Goal: Feedback & Contribution: Submit feedback/report problem

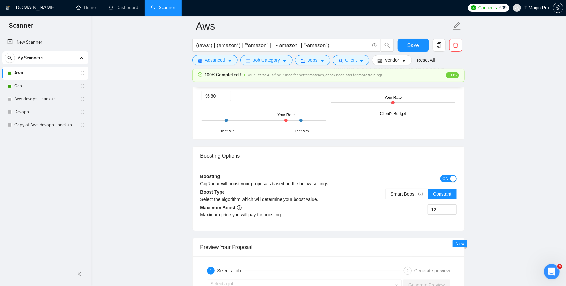
scroll to position [1116, 0]
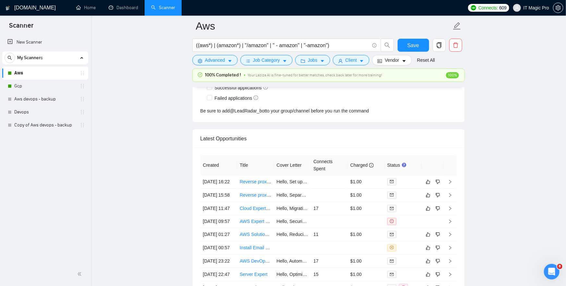
scroll to position [1715, 0]
click at [452, 184] on td at bounding box center [450, 180] width 13 height 13
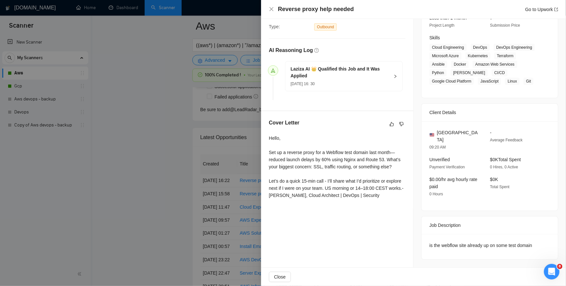
scroll to position [89, 0]
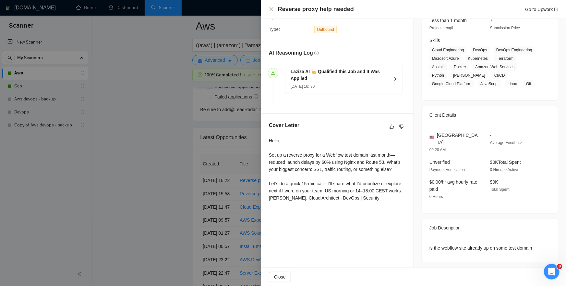
click at [239, 151] on div at bounding box center [283, 143] width 566 height 286
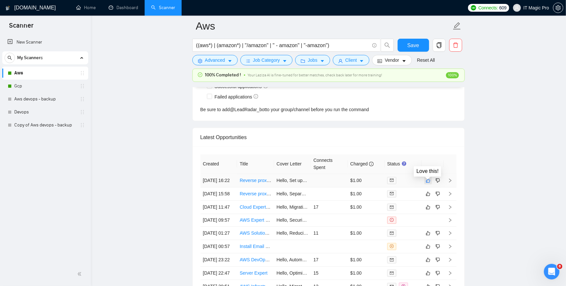
click at [427, 182] on icon "like" at bounding box center [428, 180] width 4 height 4
click at [437, 182] on icon "dislike" at bounding box center [438, 180] width 5 height 5
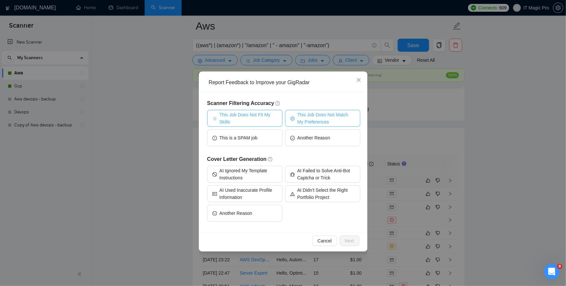
drag, startPoint x: 263, startPoint y: 116, endPoint x: 318, endPoint y: 121, distance: 55.8
click at [317, 122] on div "This Job Does Not Fit My Skills This Job Does Not Match My Preferences This is …" at bounding box center [283, 129] width 153 height 39
click at [322, 117] on span "This Job Does Not Match My Preferences" at bounding box center [327, 118] width 58 height 14
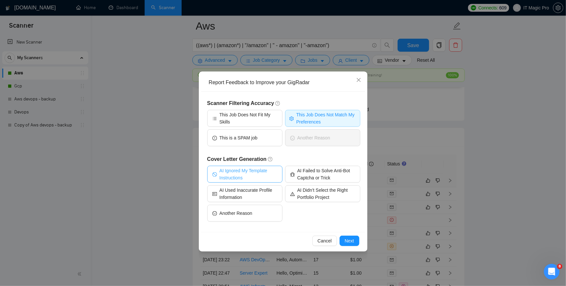
click at [260, 172] on span "AI Ignored My Template Instructions" at bounding box center [249, 174] width 58 height 14
click at [258, 170] on span "AI Ignored My Template Instructions" at bounding box center [249, 174] width 60 height 14
click at [349, 241] on span "Next" at bounding box center [349, 240] width 9 height 7
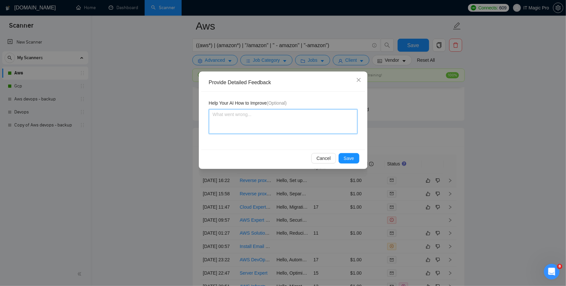
click at [273, 124] on textarea at bounding box center [283, 121] width 149 height 25
type textarea "т"
type textarea "Г"
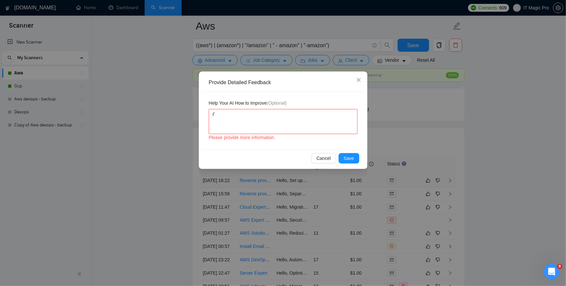
type textarea "Гт"
type textarea "Г"
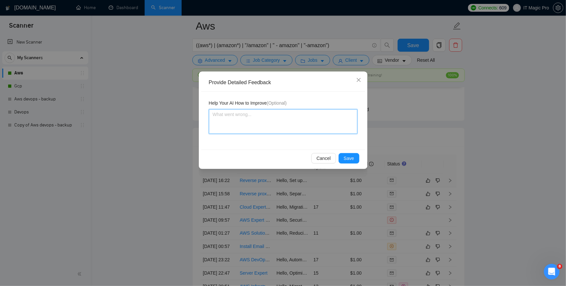
type textarea "U"
type textarea "Un"
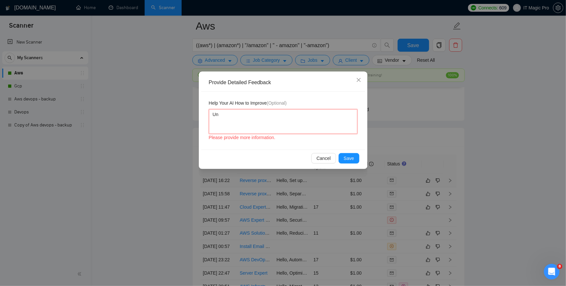
type textarea "Unc"
type textarea "Uncl"
type textarea "Uncle"
type textarea "Unclea"
type textarea "Uncleae"
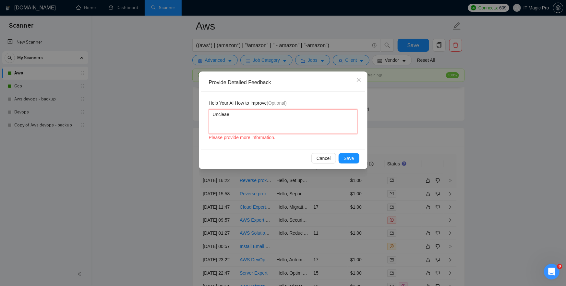
type textarea "Unclea"
type textarea "Unclear"
type textarea "Unclear d"
type textarea "Unclear de"
type textarea "Unclear des"
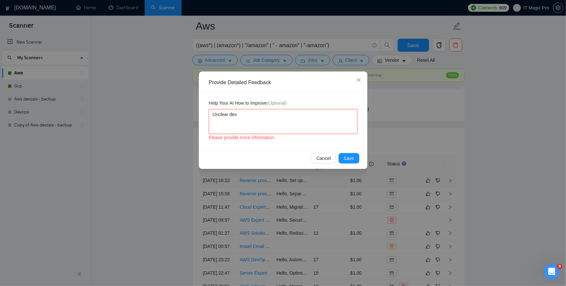
type textarea "Unclear desc"
type textarea "Unclear descr"
type textarea "Unclear descri"
type textarea "Unclear descrip"
type textarea "Unclear descript"
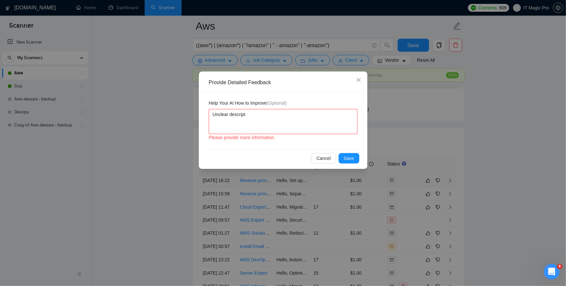
type textarea "Unclear descripti"
type textarea "Unclear descriptio"
type textarea "Unclear description"
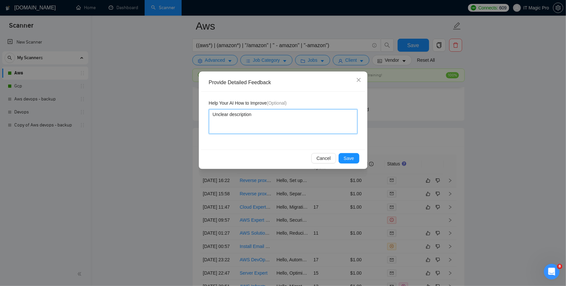
type textarea "Unclear description a"
type textarea "Unclear description an"
type textarea "Unclear description and"
type textarea "Unclear description and a"
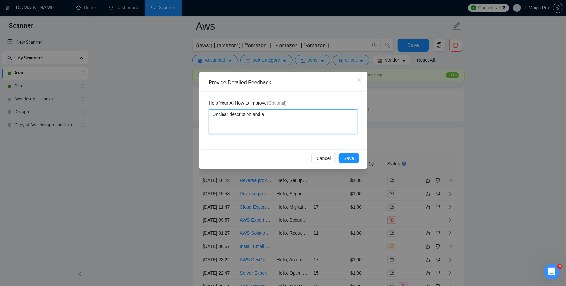
type textarea "Unclear description and ap"
type textarea "Unclear description and appa"
type textarea "Unclear description and appar"
type textarea "Unclear description and appare"
type textarea "Unclear description and apparen"
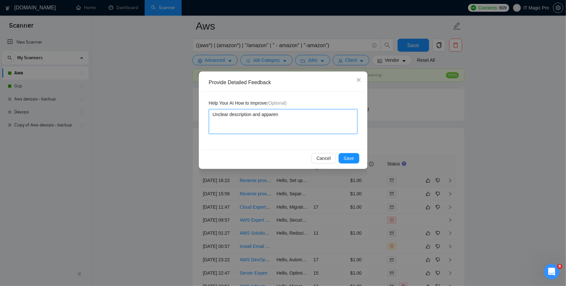
type textarea "Unclear description and apparent"
type textarea "Unclear description and apparentl"
type textarea "Unclear description and apparently"
type textarea "Unclear description and apparently s"
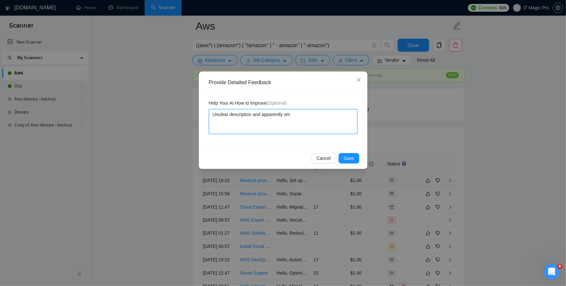
type textarea "Unclear description and apparently sma"
type textarea "Unclear description and apparently smal"
type textarea "Unclear description and apparently small"
type textarea "Unclear description and apparently small j"
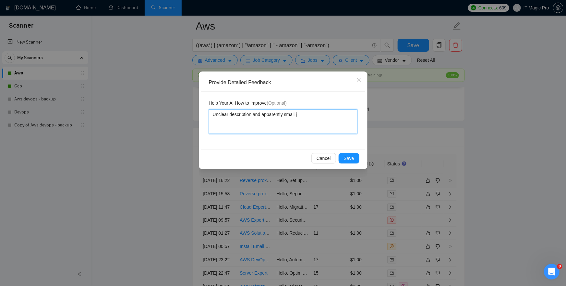
type textarea "Unclear description and apparently small jp"
type textarea "Unclear description and apparently small jpb"
type textarea "Unclear description and apparently small jp"
type textarea "Unclear description and apparently small j"
type textarea "Unclear description and apparently small jo"
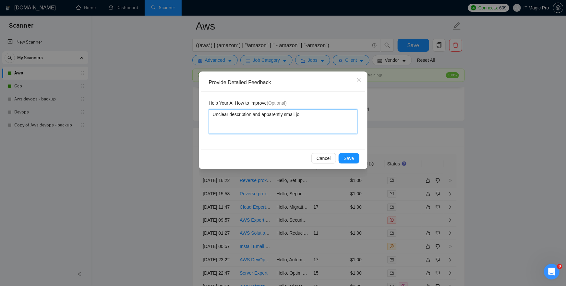
type textarea "Unclear description and apparently small job"
type textarea "Unclear description and apparently small, job"
type textarea "Unclear description and apparently small, n job"
type textarea "Unclear description and apparently small, no job"
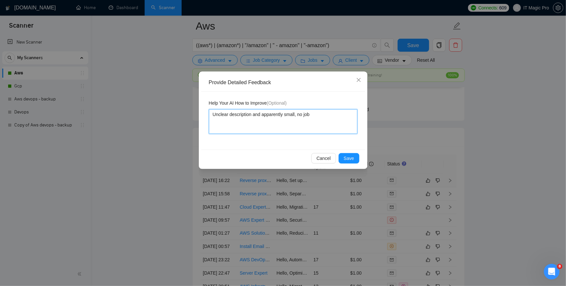
type textarea "Unclear description and apparently small, non job"
type textarea "Unclear description and apparently small, non- job"
type textarea "Unclear description and apparently small, non-r job"
type textarea "Unclear description and apparently small, non- job"
type textarea "Unclear description and apparently small, non-p job"
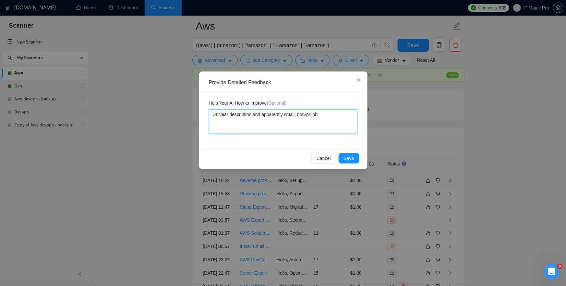
type textarea "Unclear description and apparently small, non-pro job"
type textarea "Unclear description and apparently small, non-prof [PERSON_NAME]"
type textarea "Unclear description and apparently small, non-profi job"
type textarea "Unclear description and apparently small, non-profit job"
type textarea "Unclear description and apparently small, non-[PERSON_NAME] job"
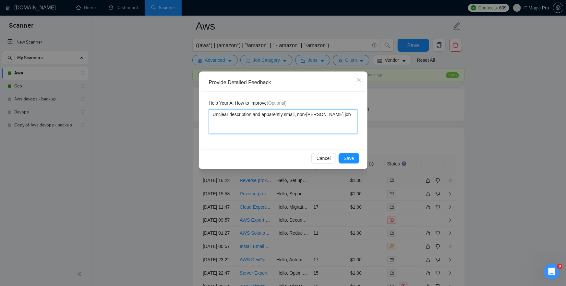
type textarea "Unclear description and apparently small, non-profitab job"
type textarea "Unclear description and apparently small, non-profitabl job"
type textarea "Unclear description and apparently small, non-profitable job"
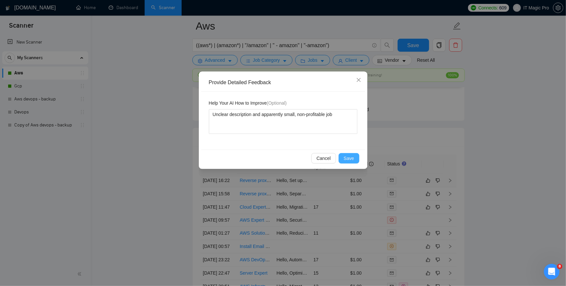
click at [349, 156] on span "Save" at bounding box center [349, 157] width 10 height 7
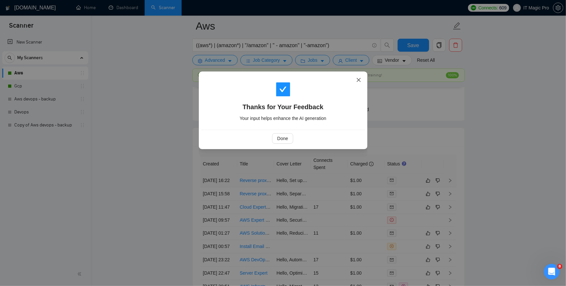
click at [360, 79] on icon "close" at bounding box center [358, 79] width 5 height 5
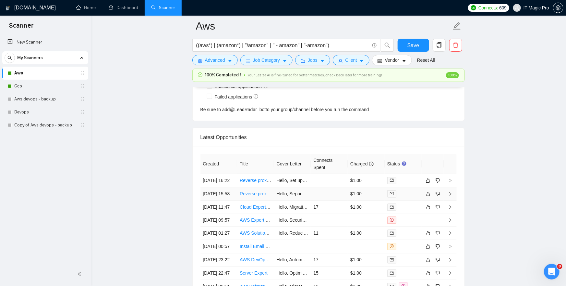
click at [451, 196] on icon "right" at bounding box center [450, 194] width 2 height 4
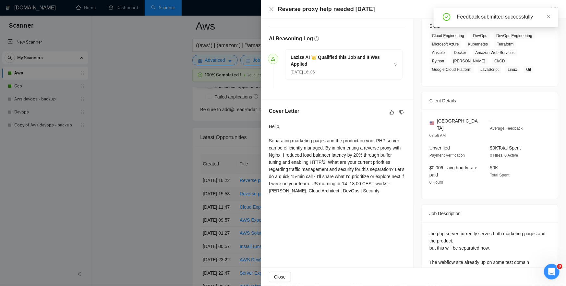
scroll to position [121, 0]
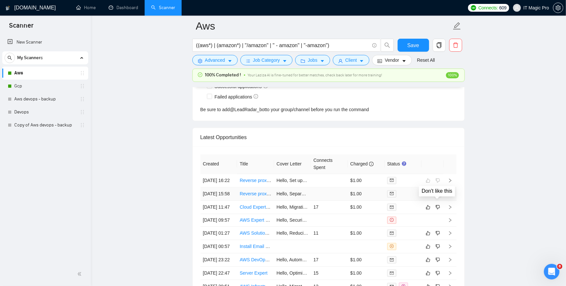
click at [437, 196] on icon "dislike" at bounding box center [438, 193] width 5 height 5
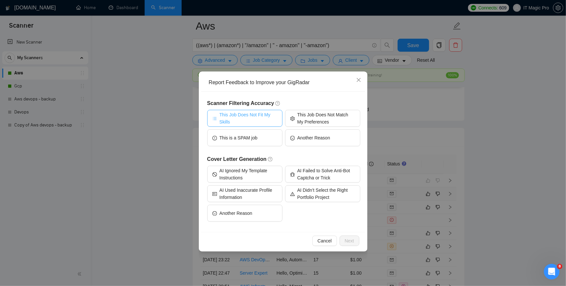
click at [267, 119] on span "This Job Does Not Fit My Skills" at bounding box center [249, 118] width 58 height 14
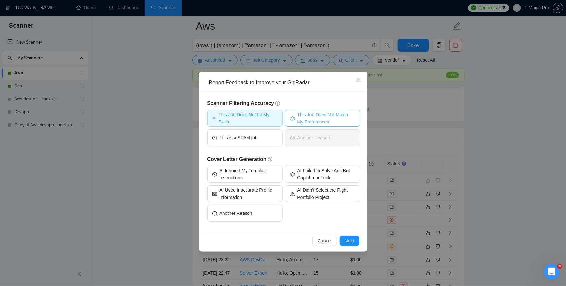
click at [334, 118] on span "This Job Does Not Match My Preferences" at bounding box center [327, 118] width 58 height 14
click at [257, 118] on span "This Job Does Not Fit My Skills" at bounding box center [249, 118] width 60 height 14
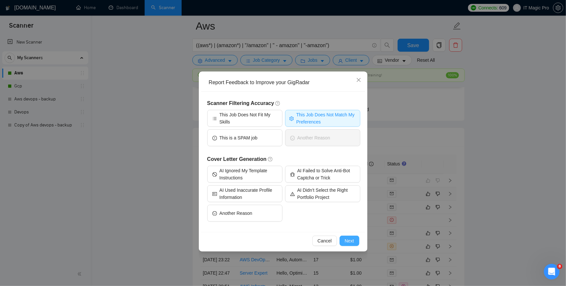
click at [352, 240] on span "Next" at bounding box center [349, 240] width 9 height 7
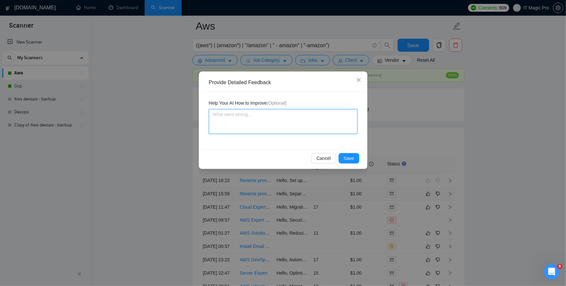
click at [269, 124] on textarea at bounding box center [283, 121] width 149 height 25
paste textarea "Unclear description and apparently small, non-profitable job"
type textarea "Unclear description and apparently small, non-profitable job"
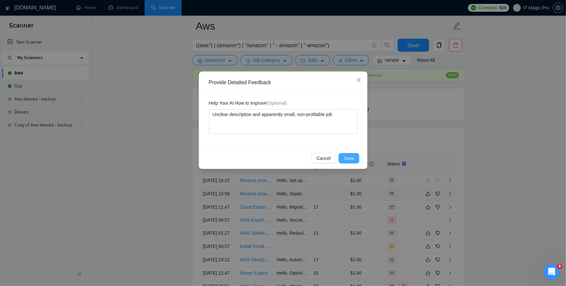
click at [351, 160] on span "Save" at bounding box center [349, 157] width 10 height 7
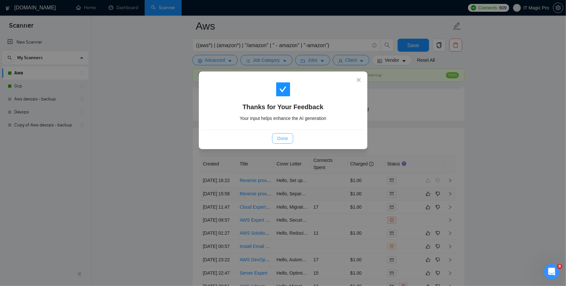
click at [278, 136] on span "Done" at bounding box center [282, 138] width 11 height 7
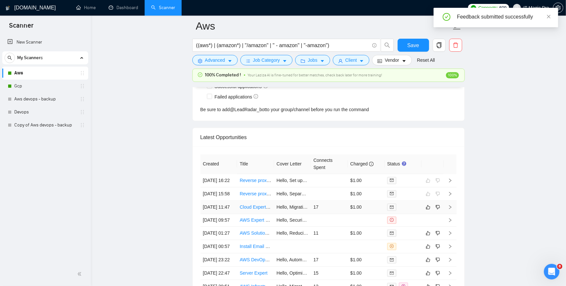
click at [450, 209] on icon "right" at bounding box center [450, 207] width 5 height 5
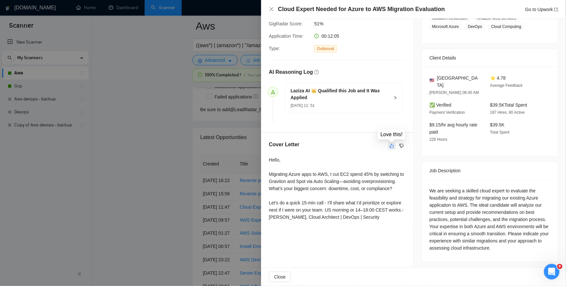
click at [392, 146] on icon "like" at bounding box center [392, 145] width 5 height 5
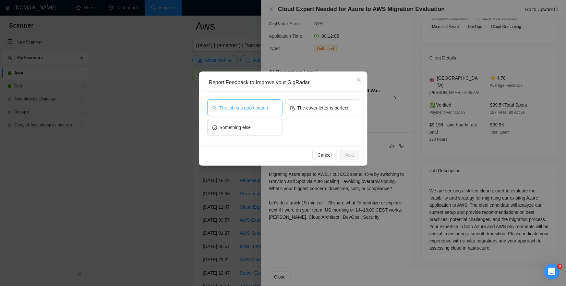
click at [234, 106] on span "The job is a good match" at bounding box center [244, 107] width 48 height 7
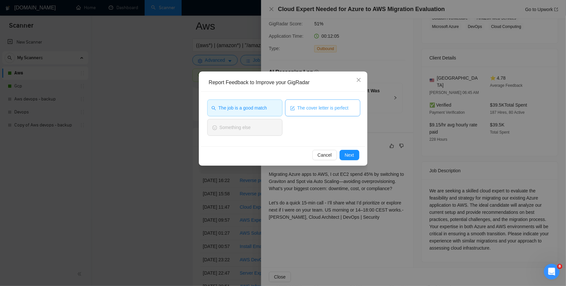
click at [309, 109] on span "The cover letter is perfect" at bounding box center [323, 107] width 51 height 7
click at [353, 155] on span "Next" at bounding box center [349, 154] width 9 height 7
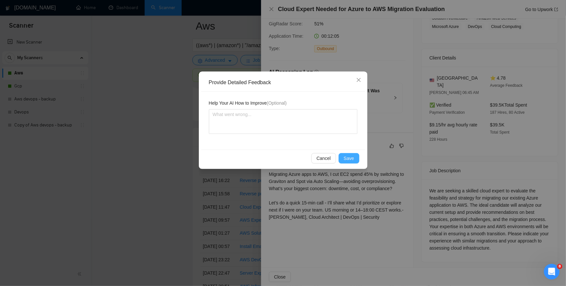
click at [351, 157] on span "Save" at bounding box center [349, 157] width 10 height 7
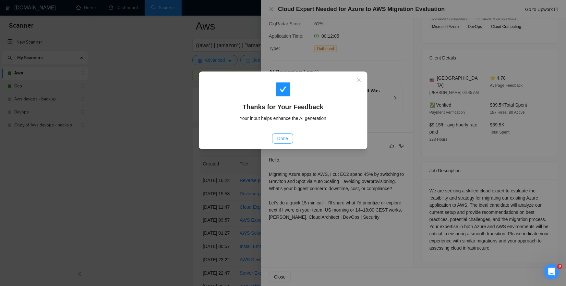
click at [282, 142] on button "Done" at bounding box center [282, 138] width 21 height 10
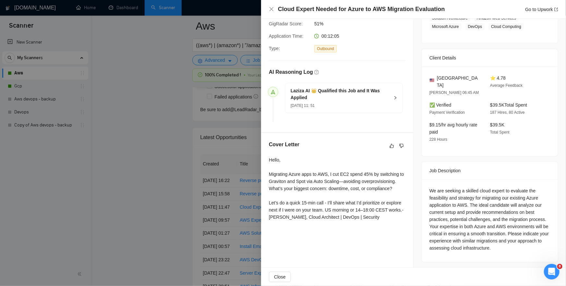
click at [151, 197] on div at bounding box center [283, 143] width 566 height 286
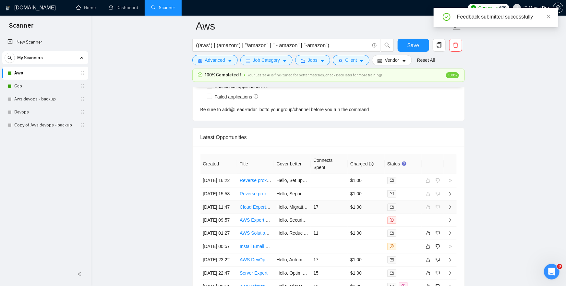
scroll to position [1715, 0]
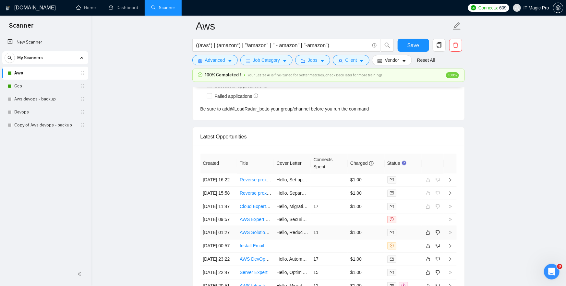
click at [451, 235] on icon "right" at bounding box center [450, 232] width 5 height 5
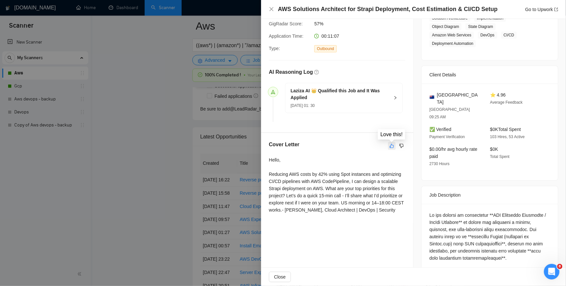
click at [392, 146] on icon "like" at bounding box center [392, 145] width 5 height 5
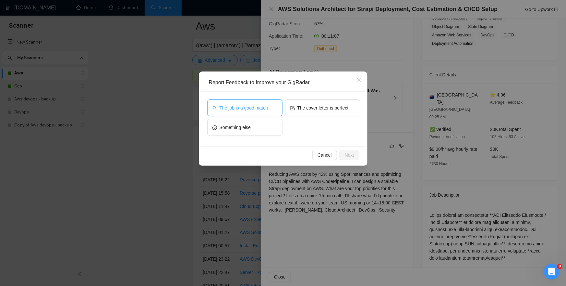
click at [254, 116] on button "The job is a good match" at bounding box center [244, 107] width 75 height 17
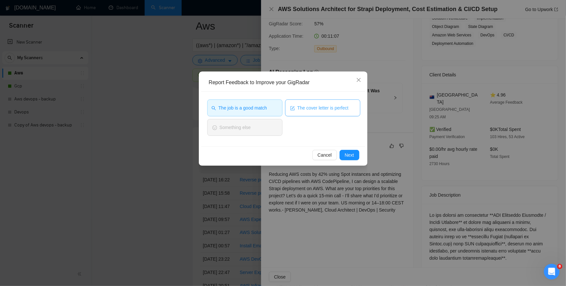
click at [325, 112] on button "The cover letter is perfect" at bounding box center [322, 107] width 75 height 17
click at [351, 154] on span "Next" at bounding box center [349, 154] width 9 height 7
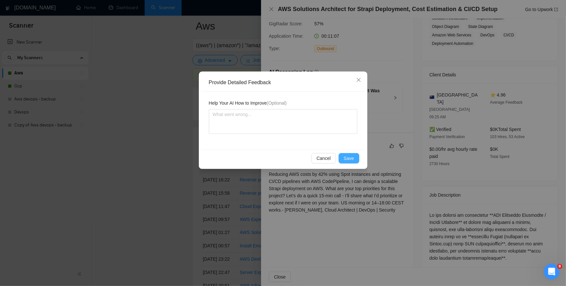
click at [348, 159] on span "Save" at bounding box center [349, 157] width 10 height 7
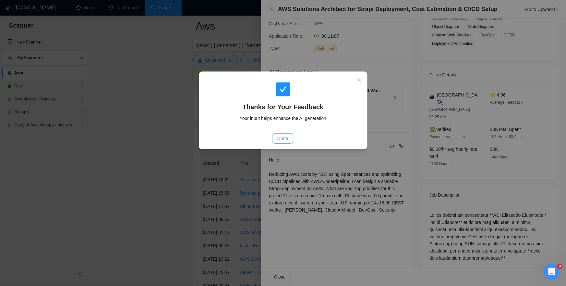
click at [285, 135] on span "Done" at bounding box center [282, 138] width 11 height 7
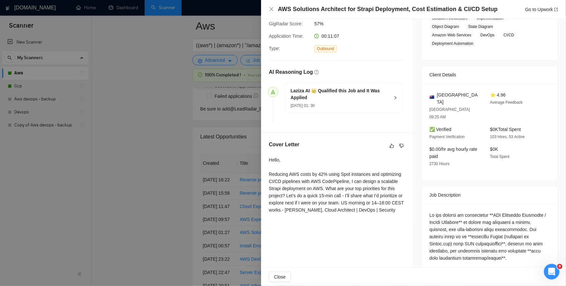
click at [172, 202] on div at bounding box center [283, 143] width 566 height 286
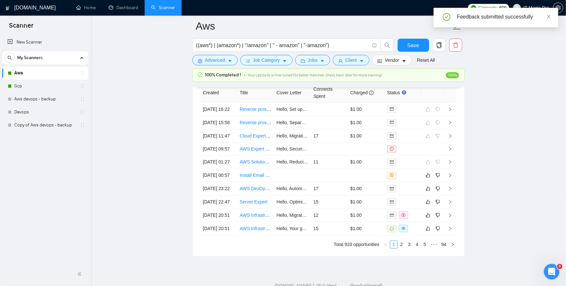
scroll to position [1787, 0]
click at [452, 176] on icon "right" at bounding box center [450, 174] width 5 height 5
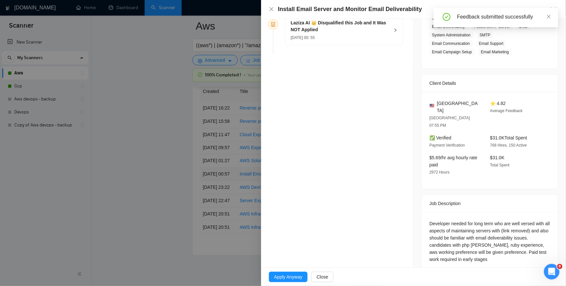
scroll to position [120, 0]
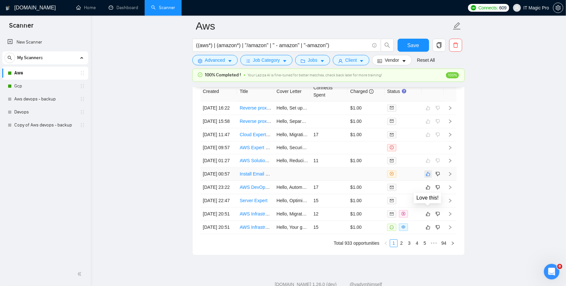
click at [428, 177] on icon "like" at bounding box center [428, 173] width 5 height 5
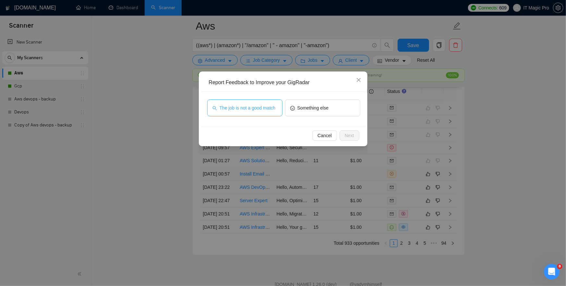
click at [270, 111] on span "The job is not a good match" at bounding box center [248, 107] width 56 height 7
click at [354, 136] on span "Next" at bounding box center [349, 135] width 9 height 7
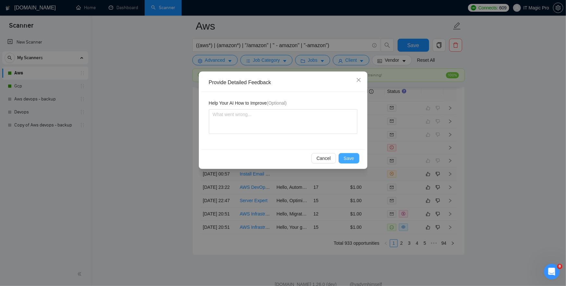
click at [352, 158] on span "Save" at bounding box center [349, 157] width 10 height 7
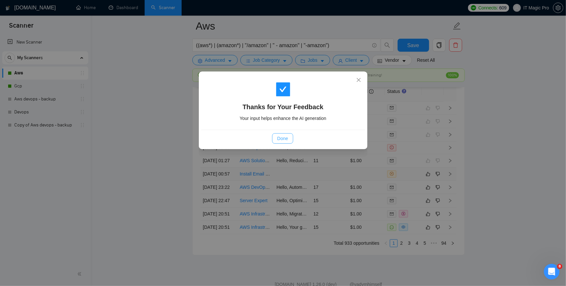
click at [286, 135] on span "Done" at bounding box center [282, 138] width 11 height 7
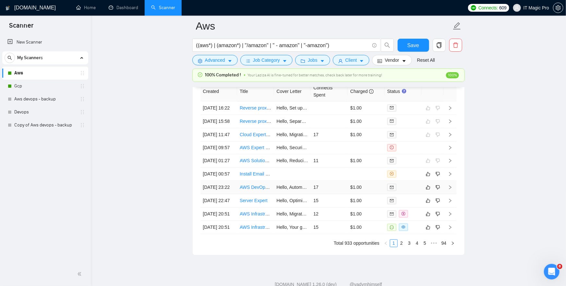
click at [451, 228] on div "Created Title Cover Letter Connects Spent Charged Status [DATE] 16:22 Reverse p…" at bounding box center [329, 164] width 256 height 165
click at [452, 189] on icon "right" at bounding box center [450, 187] width 5 height 5
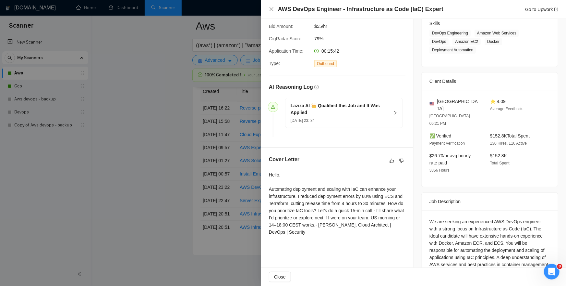
scroll to position [106, 0]
click at [390, 159] on icon "like" at bounding box center [392, 160] width 5 height 5
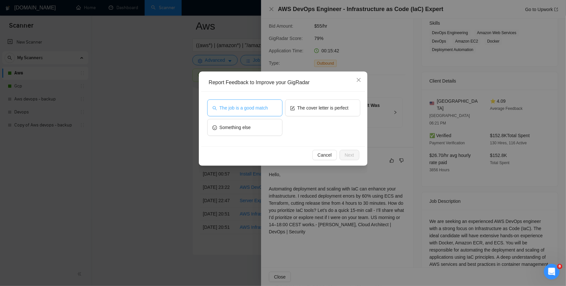
click at [260, 109] on span "The job is a good match" at bounding box center [244, 107] width 48 height 7
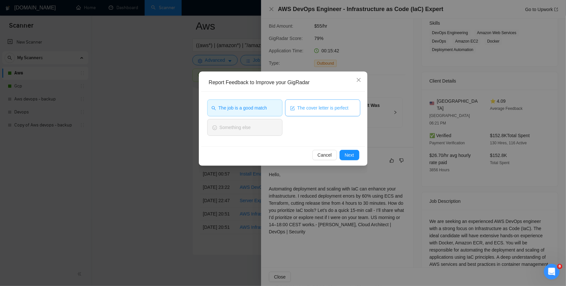
drag, startPoint x: 310, startPoint y: 107, endPoint x: 319, endPoint y: 116, distance: 12.2
click at [310, 107] on span "The cover letter is perfect" at bounding box center [323, 107] width 51 height 7
click at [352, 155] on span "Next" at bounding box center [349, 154] width 9 height 7
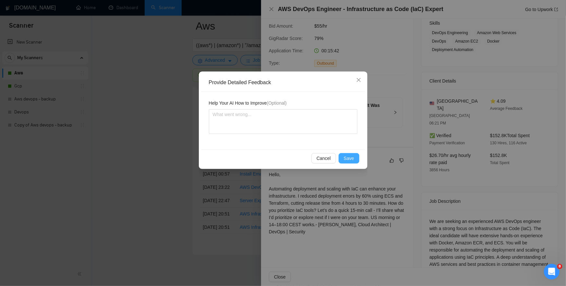
click at [352, 157] on span "Save" at bounding box center [349, 157] width 10 height 7
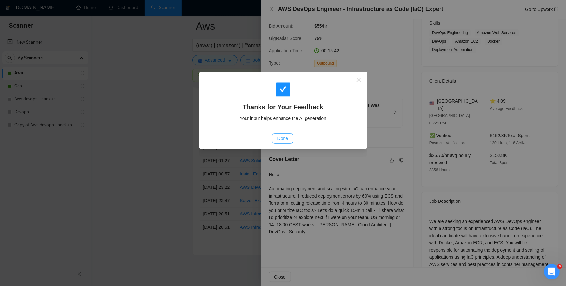
click at [282, 140] on span "Done" at bounding box center [282, 138] width 11 height 7
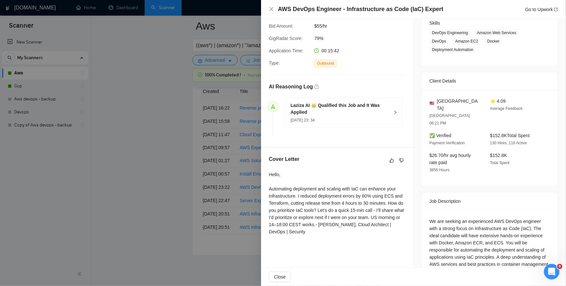
click at [181, 152] on div at bounding box center [283, 143] width 566 height 286
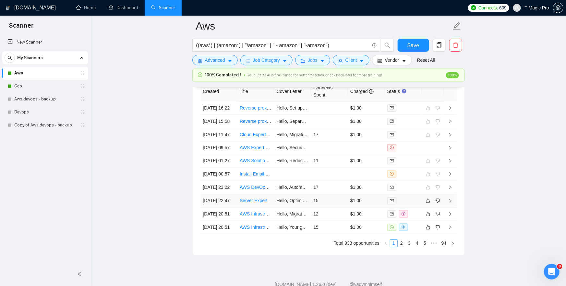
click at [450, 203] on icon "right" at bounding box center [450, 200] width 5 height 5
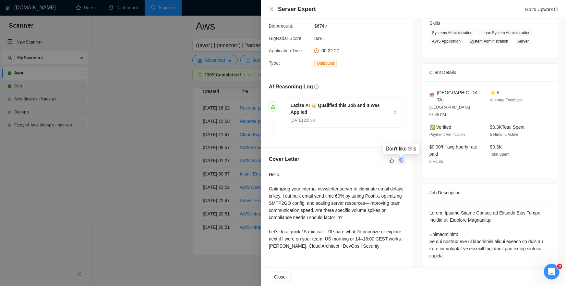
click at [402, 159] on icon "dislike" at bounding box center [401, 160] width 5 height 5
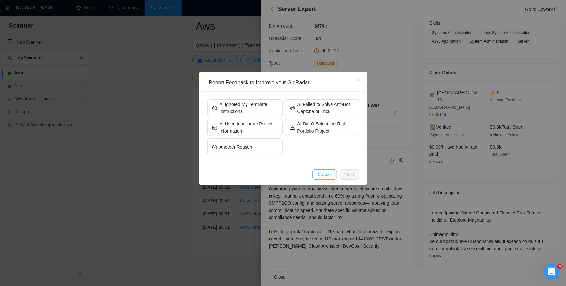
click at [323, 172] on span "Cancel" at bounding box center [325, 174] width 14 height 7
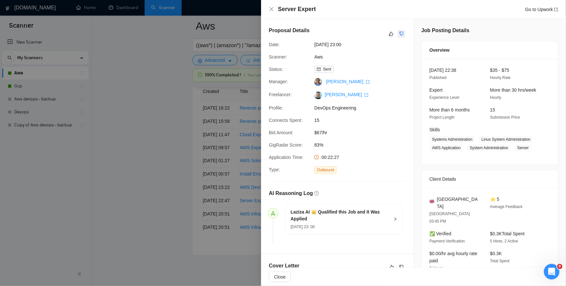
click at [404, 36] on button "button" at bounding box center [402, 34] width 8 height 8
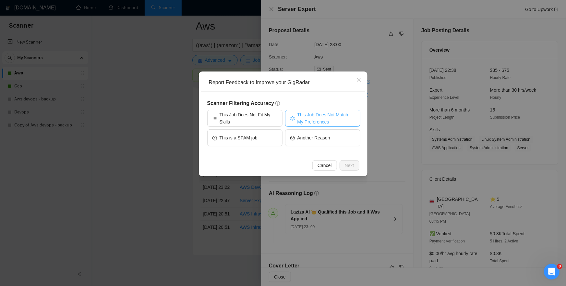
click at [314, 120] on span "This Job Does Not Match My Preferences" at bounding box center [327, 118] width 58 height 14
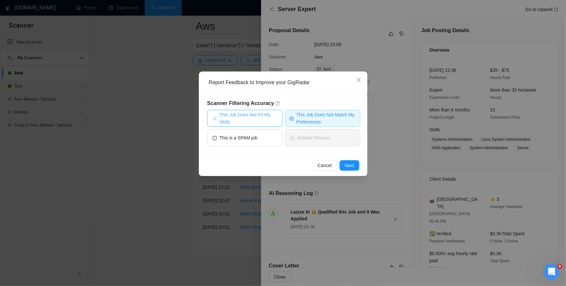
click at [250, 116] on span "This Job Does Not Fit My Skills" at bounding box center [249, 118] width 58 height 14
click at [344, 166] on button "Next" at bounding box center [350, 165] width 20 height 10
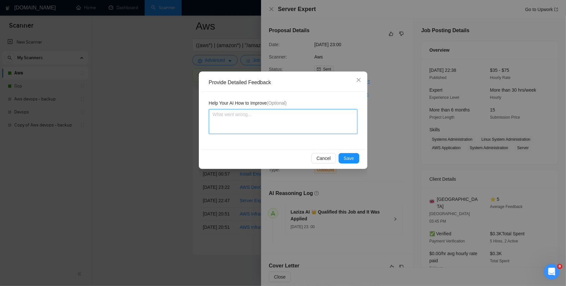
click at [280, 125] on textarea at bounding box center [283, 121] width 149 height 25
type textarea "T"
type textarea "Th"
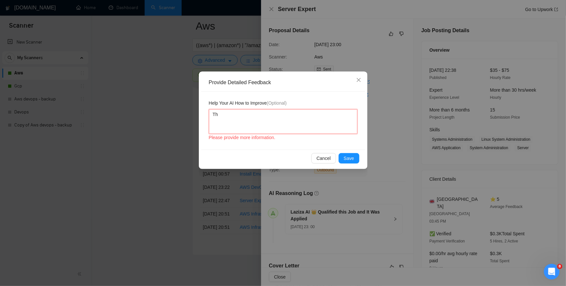
type textarea "Thi"
type textarea "This"
type textarea "This i"
type textarea "This is"
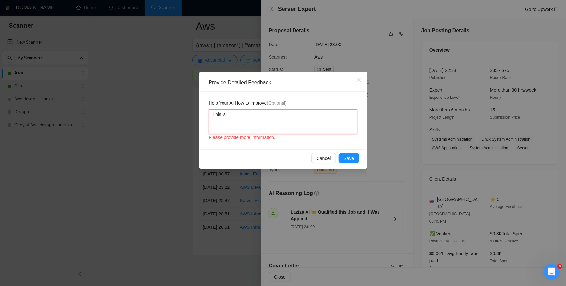
type textarea "This is n"
type textarea "This is no"
type textarea "This is not"
type textarea "This is not a"
type textarea "This is not aw"
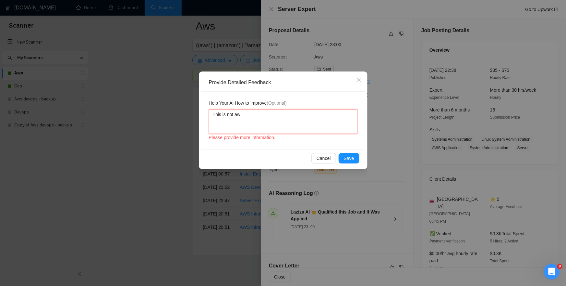
type textarea "This is not aws"
type textarea "This is not aws o"
type textarea "This is not aws or"
type textarea "This is not aws or g"
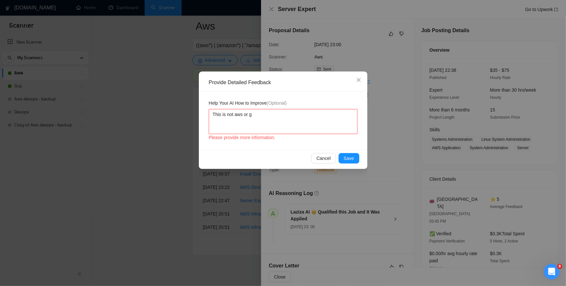
type textarea "This is not aws or go"
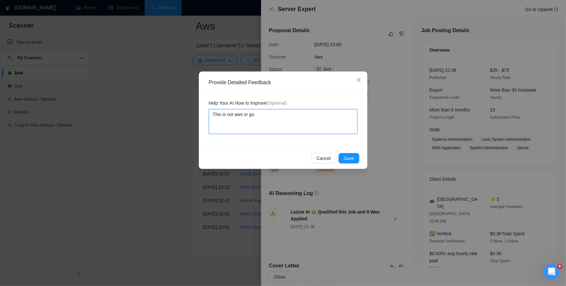
type textarea "This is not aws or gog"
type textarea "This is not aws or gogl"
type textarea "This is not aws or gogle"
type textarea "This is not aws or gogle c"
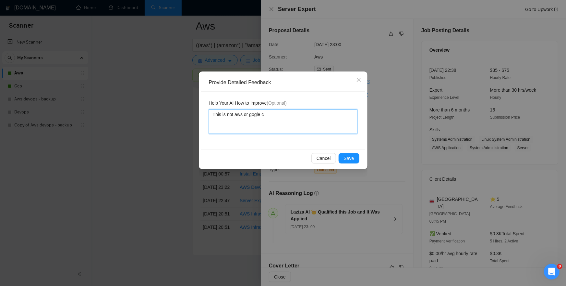
type textarea "This is not aws or [PERSON_NAME]"
type textarea "This is not aws or gogle clo"
type textarea "This is not aws or gogle clou"
type textarea "This is not aws or gogle cloud"
type textarea "This is not aws or google cloud"
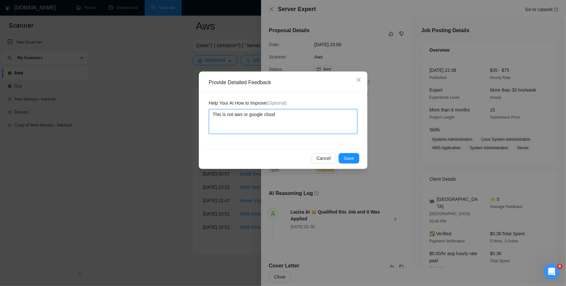
type textarea "This is not aws or google cloud"
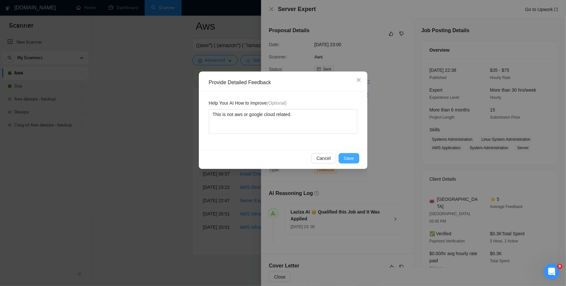
click at [354, 159] on span "Save" at bounding box center [349, 157] width 10 height 7
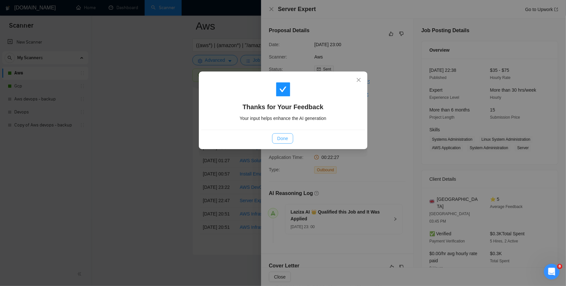
click at [279, 140] on span "Done" at bounding box center [282, 138] width 11 height 7
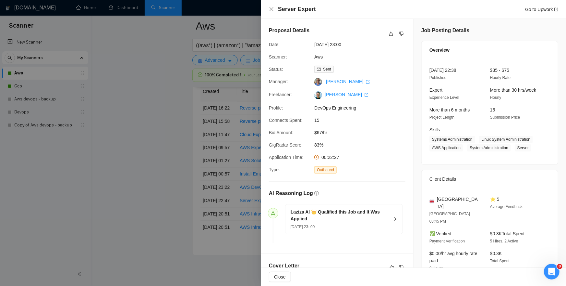
click at [127, 148] on div at bounding box center [283, 143] width 566 height 286
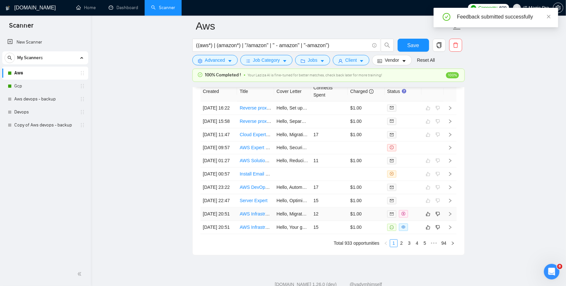
click at [449, 216] on icon "right" at bounding box center [450, 214] width 5 height 5
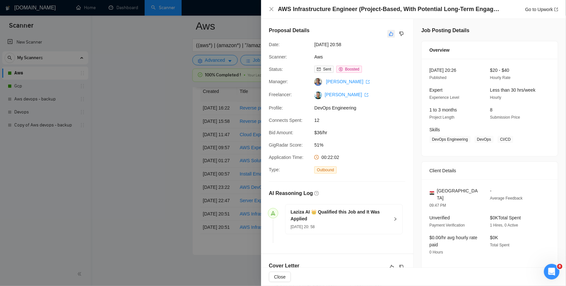
click at [392, 34] on icon "like" at bounding box center [391, 33] width 5 height 5
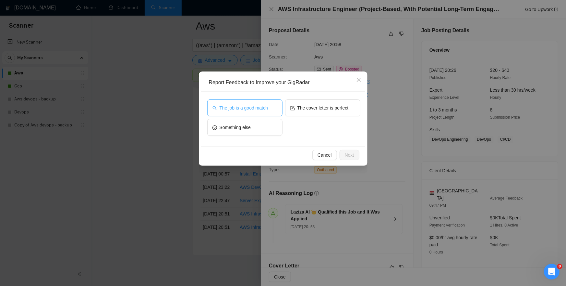
click at [261, 105] on span "The job is a good match" at bounding box center [244, 107] width 48 height 7
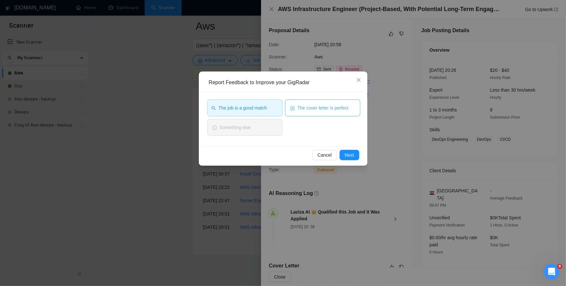
click at [317, 110] on span "The cover letter is perfect" at bounding box center [323, 107] width 51 height 7
click at [350, 155] on span "Next" at bounding box center [349, 154] width 9 height 7
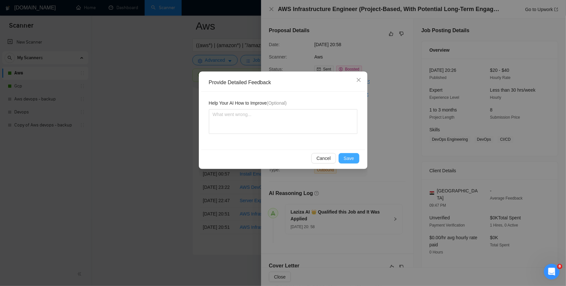
click at [350, 157] on span "Save" at bounding box center [349, 157] width 10 height 7
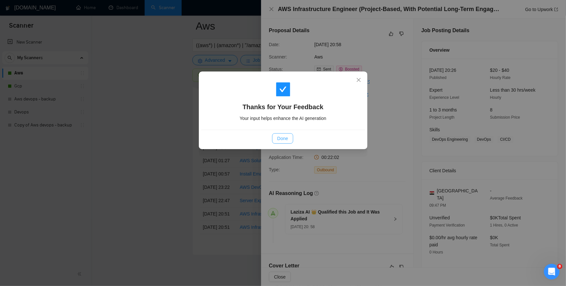
click at [285, 139] on span "Done" at bounding box center [282, 138] width 11 height 7
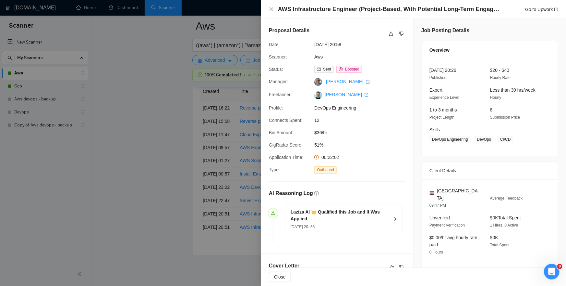
click at [168, 164] on div at bounding box center [283, 143] width 566 height 286
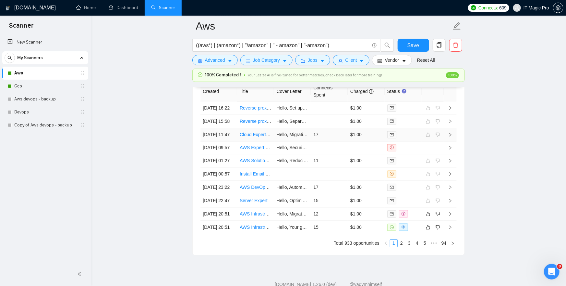
scroll to position [1870, 0]
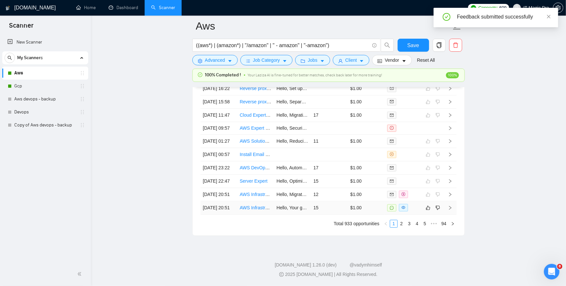
click at [449, 206] on icon "right" at bounding box center [450, 207] width 5 height 5
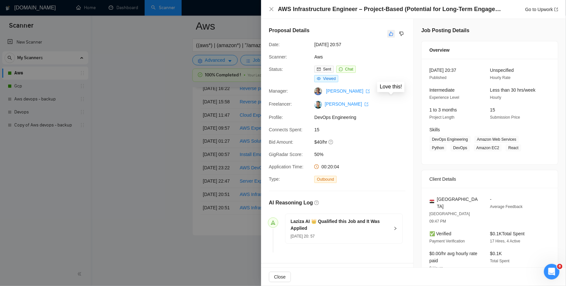
click at [390, 32] on icon "like" at bounding box center [391, 33] width 5 height 5
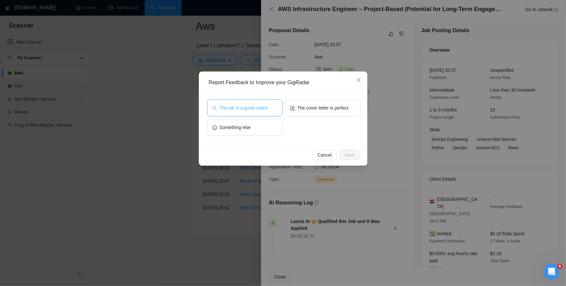
click at [261, 111] on button "The job is a good match" at bounding box center [244, 107] width 75 height 17
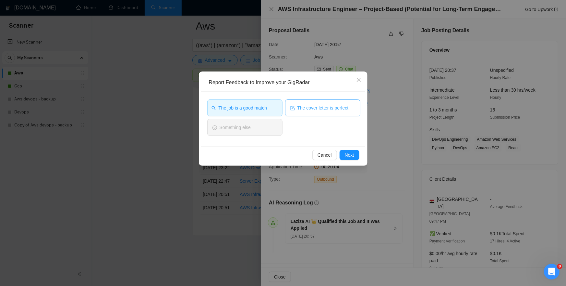
click at [306, 110] on span "The cover letter is perfect" at bounding box center [323, 107] width 51 height 7
click at [349, 153] on span "Next" at bounding box center [349, 154] width 9 height 7
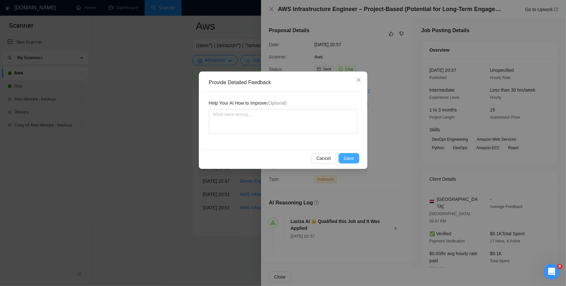
click at [350, 161] on span "Save" at bounding box center [349, 157] width 10 height 7
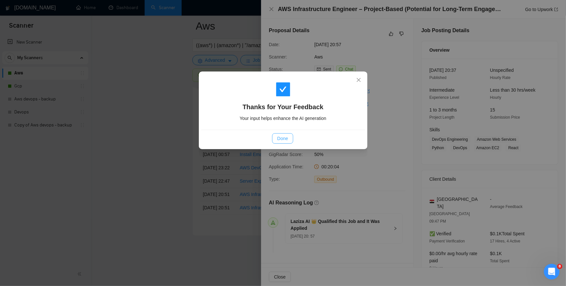
click at [283, 135] on span "Done" at bounding box center [282, 138] width 11 height 7
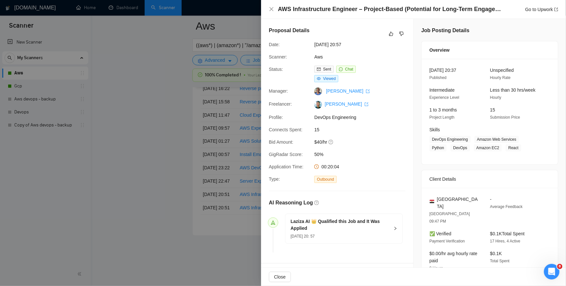
click at [169, 156] on div at bounding box center [283, 143] width 566 height 286
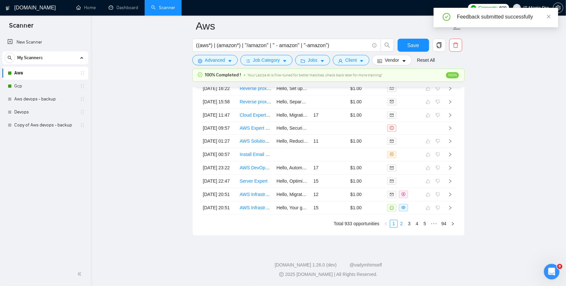
scroll to position [1869, 0]
click at [403, 225] on link "2" at bounding box center [401, 223] width 7 height 7
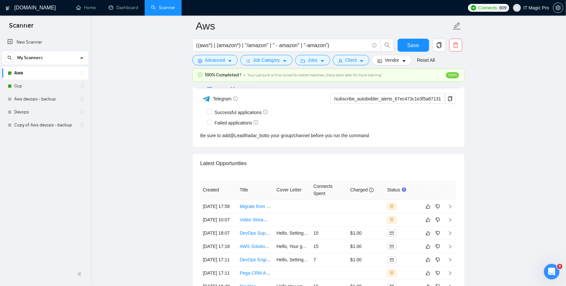
scroll to position [1689, 0]
click at [452, 207] on icon "right" at bounding box center [450, 205] width 5 height 5
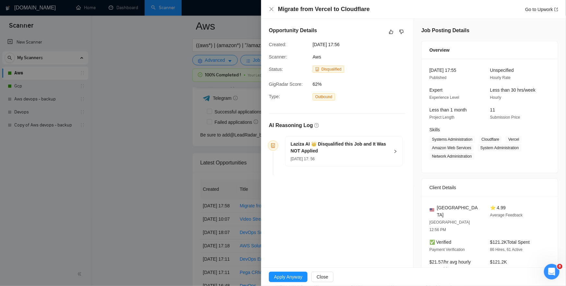
scroll to position [110, 0]
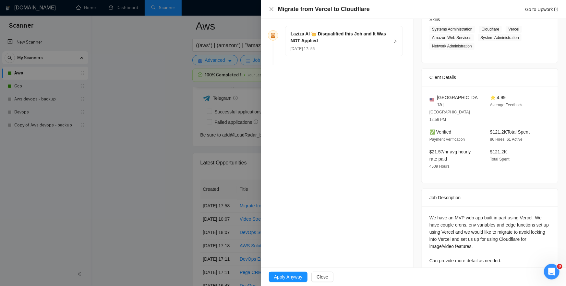
click at [397, 42] on icon "right" at bounding box center [396, 41] width 4 height 4
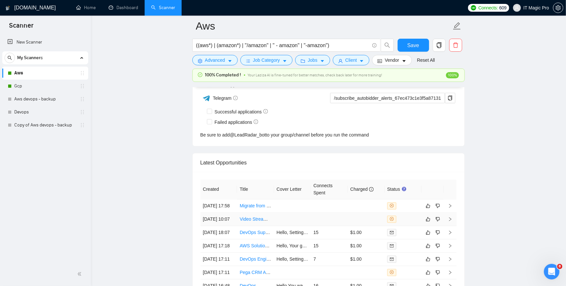
click at [452, 221] on icon "right" at bounding box center [450, 219] width 5 height 5
click at [427, 223] on button "button" at bounding box center [428, 219] width 8 height 8
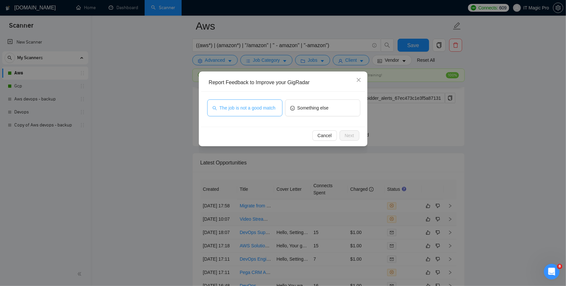
click at [263, 108] on span "The job is not a good match" at bounding box center [248, 107] width 56 height 7
click at [347, 135] on span "Next" at bounding box center [349, 135] width 9 height 7
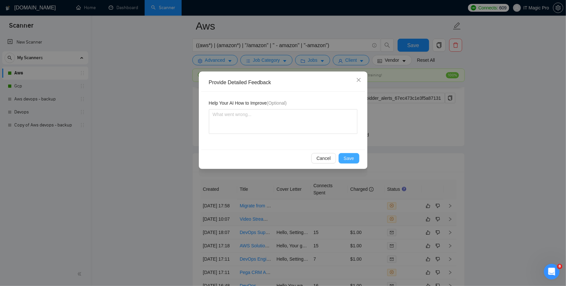
click at [351, 154] on span "Save" at bounding box center [349, 157] width 10 height 7
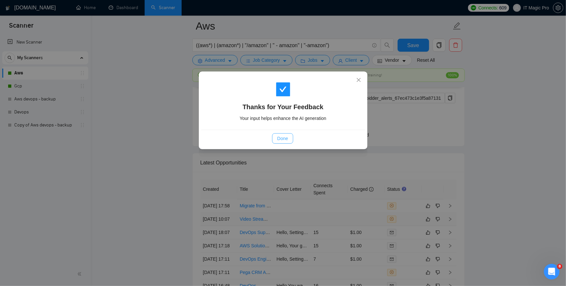
click at [282, 135] on span "Done" at bounding box center [282, 138] width 11 height 7
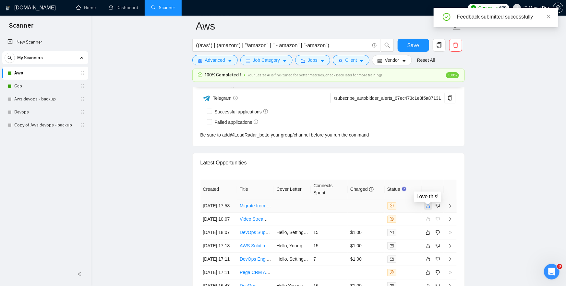
click at [429, 208] on icon "like" at bounding box center [428, 205] width 5 height 5
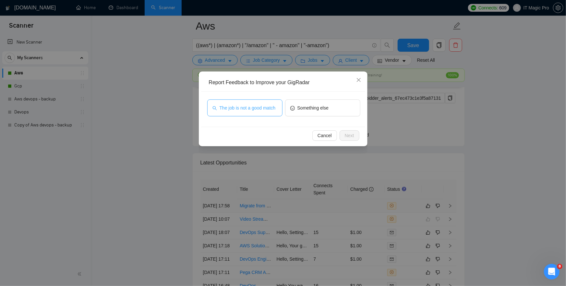
click at [234, 109] on span "The job is not a good match" at bounding box center [248, 107] width 56 height 7
click at [347, 137] on span "Next" at bounding box center [349, 135] width 9 height 7
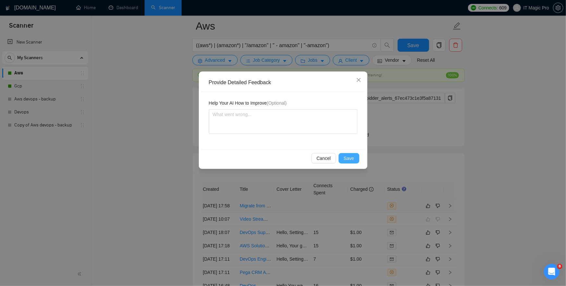
click at [351, 153] on button "Save" at bounding box center [349, 158] width 21 height 10
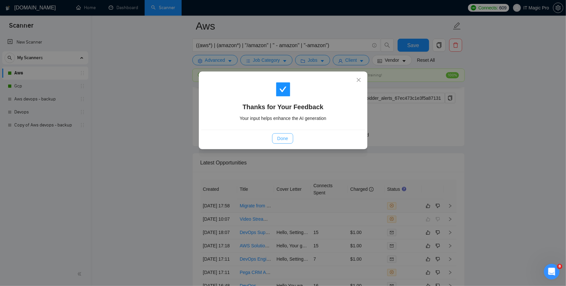
click at [281, 137] on span "Done" at bounding box center [282, 138] width 11 height 7
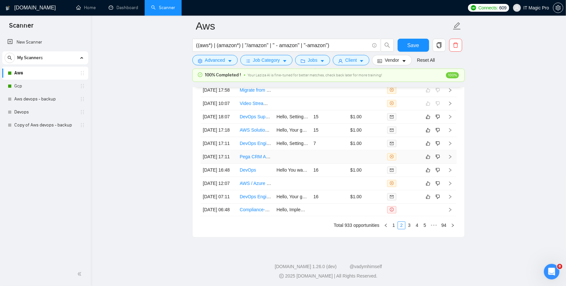
scroll to position [1813, 0]
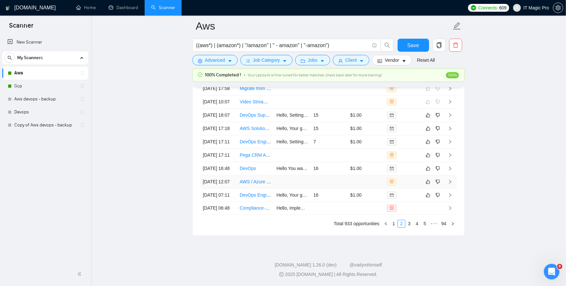
click at [452, 189] on td at bounding box center [450, 181] width 13 height 13
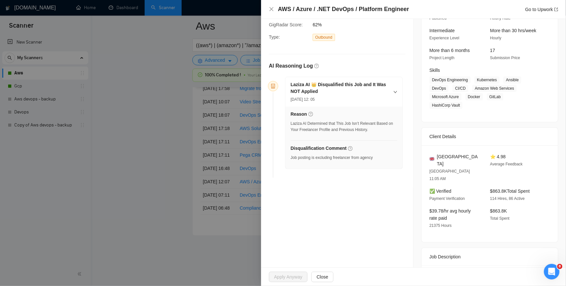
scroll to position [57, 0]
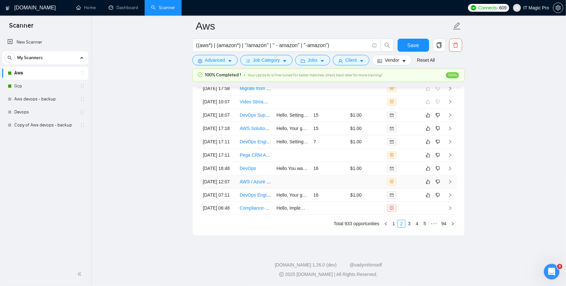
scroll to position [1843, 0]
click at [428, 184] on icon "like" at bounding box center [428, 181] width 5 height 5
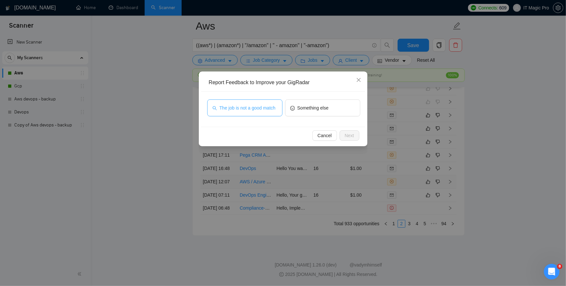
click at [251, 104] on span "The job is not a good match" at bounding box center [248, 107] width 56 height 7
click at [352, 133] on span "Next" at bounding box center [349, 135] width 9 height 7
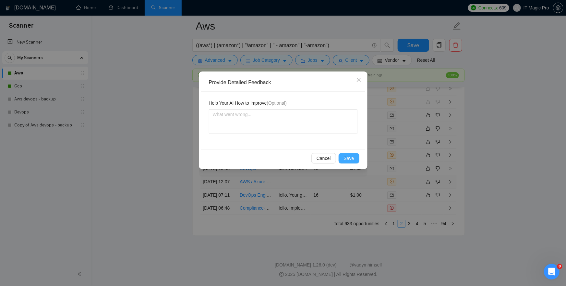
click at [353, 155] on span "Save" at bounding box center [349, 157] width 10 height 7
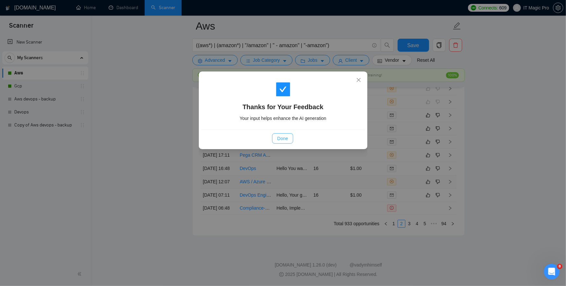
click at [274, 141] on button "Done" at bounding box center [282, 138] width 21 height 10
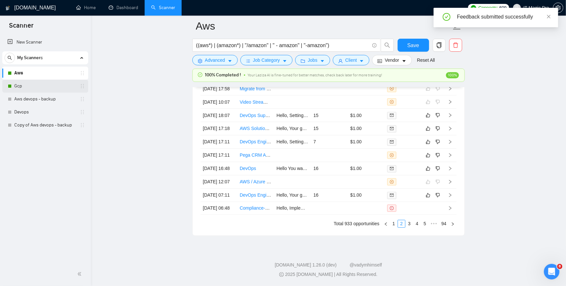
scroll to position [1814, 0]
click at [51, 85] on link "Gcp" at bounding box center [45, 85] width 62 height 13
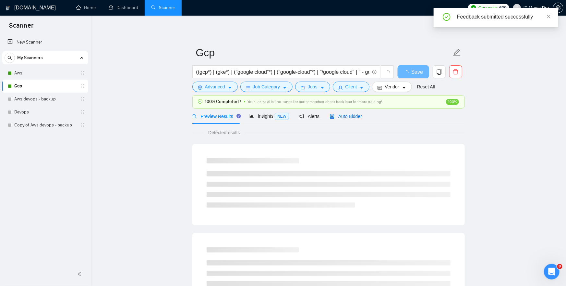
click at [349, 116] on span "Auto Bidder" at bounding box center [346, 116] width 32 height 5
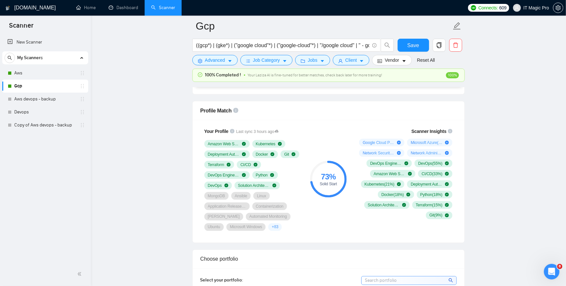
scroll to position [417, 0]
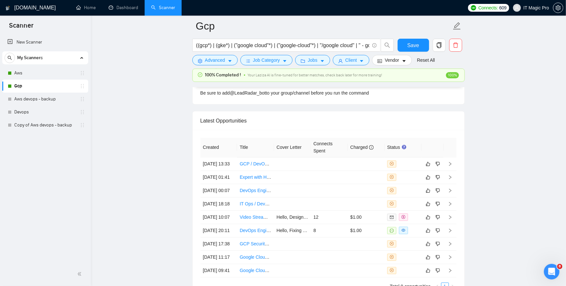
scroll to position [1733, 0]
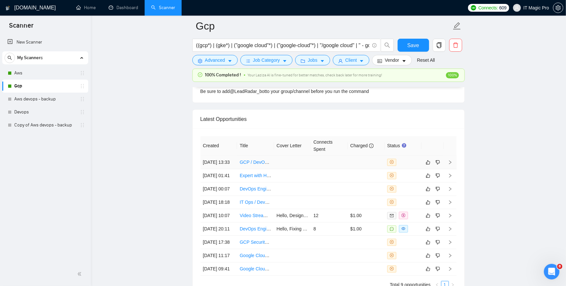
click at [452, 163] on icon "right" at bounding box center [450, 162] width 5 height 5
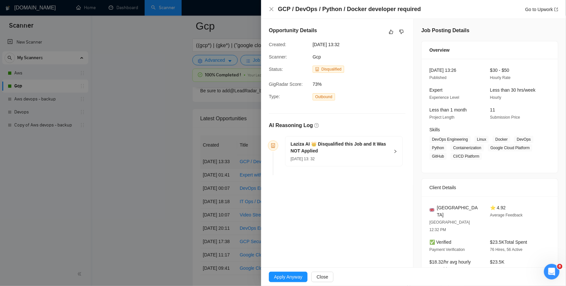
scroll to position [3, 0]
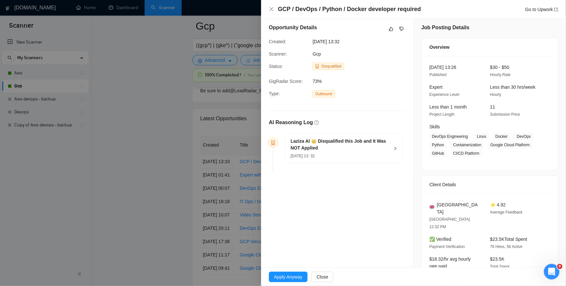
click at [395, 148] on icon "right" at bounding box center [396, 148] width 4 height 4
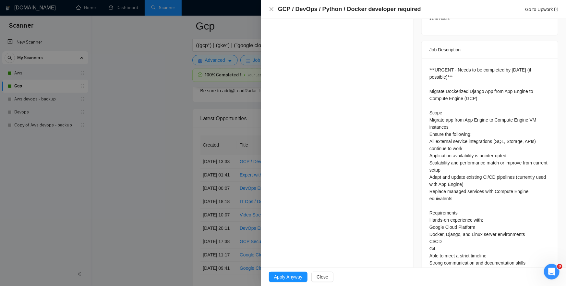
scroll to position [260, 0]
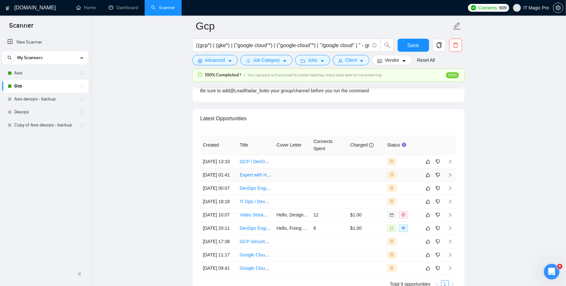
click at [451, 177] on icon "right" at bounding box center [450, 175] width 5 height 5
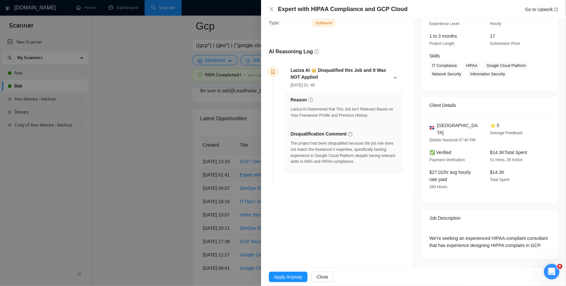
scroll to position [80, 0]
